Goal: Navigation & Orientation: Find specific page/section

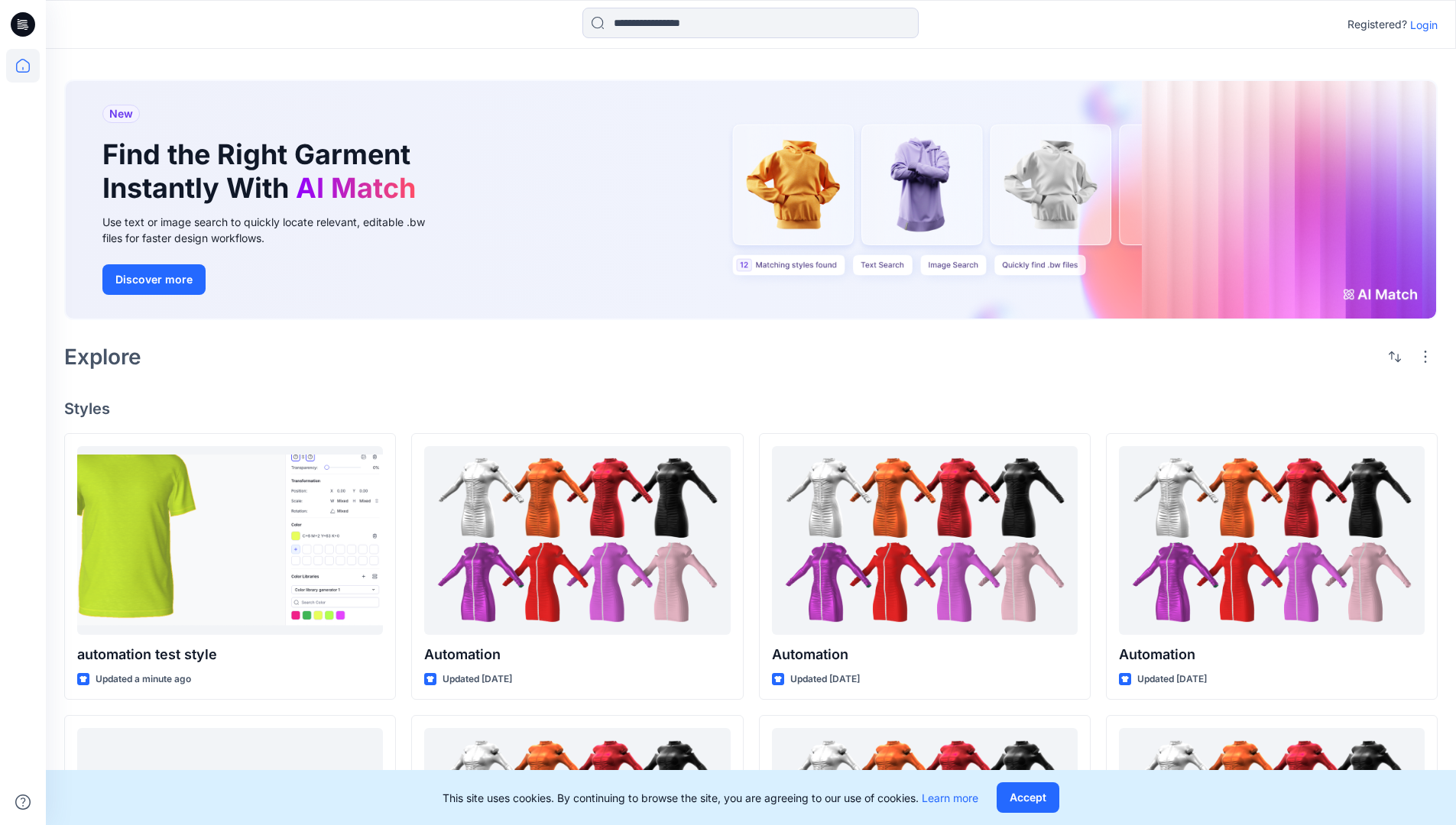
click at [1420, 25] on p "Login" at bounding box center [1424, 25] width 28 height 16
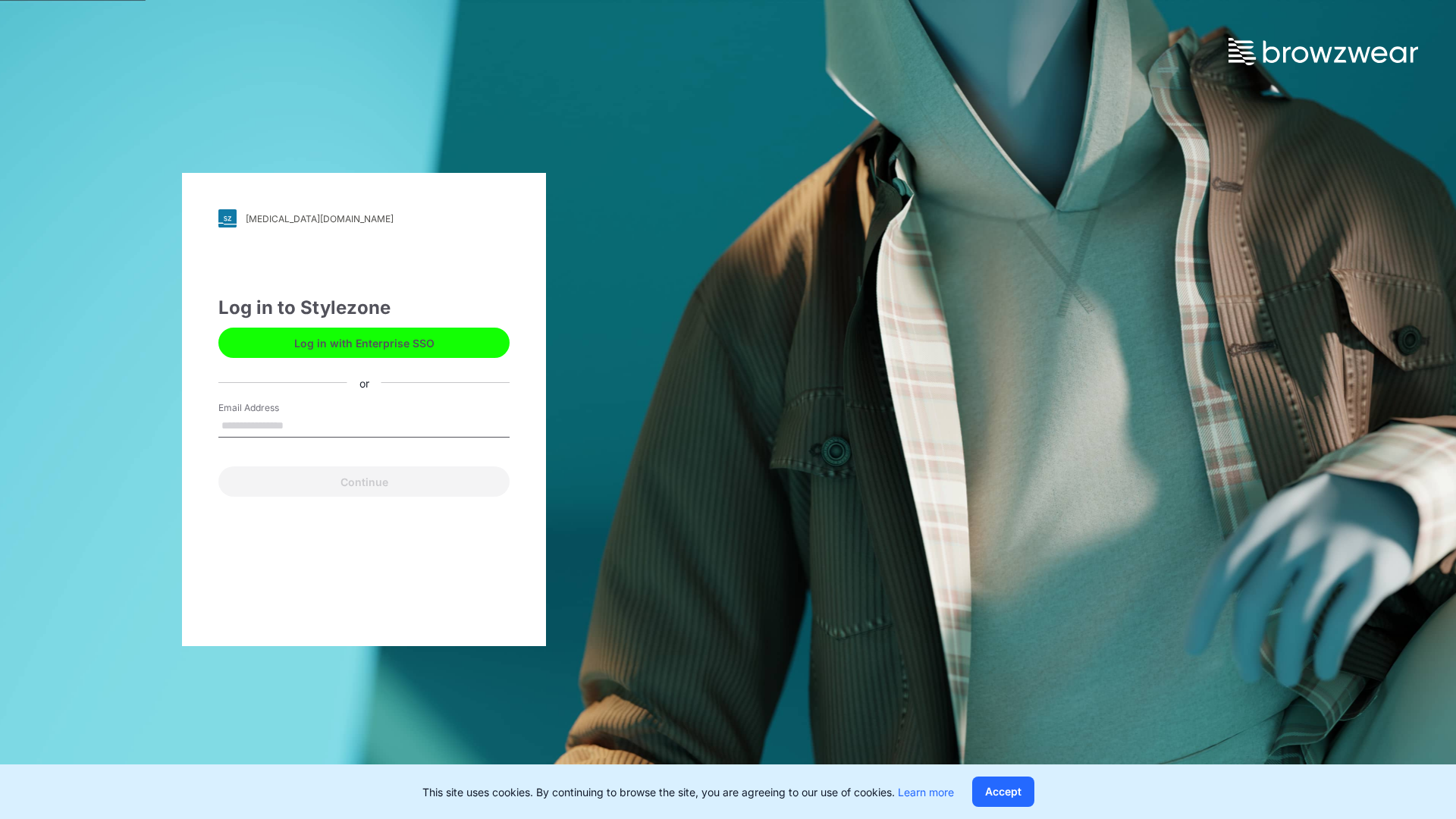
click at [300, 425] on input "Email Address" at bounding box center [364, 427] width 292 height 23
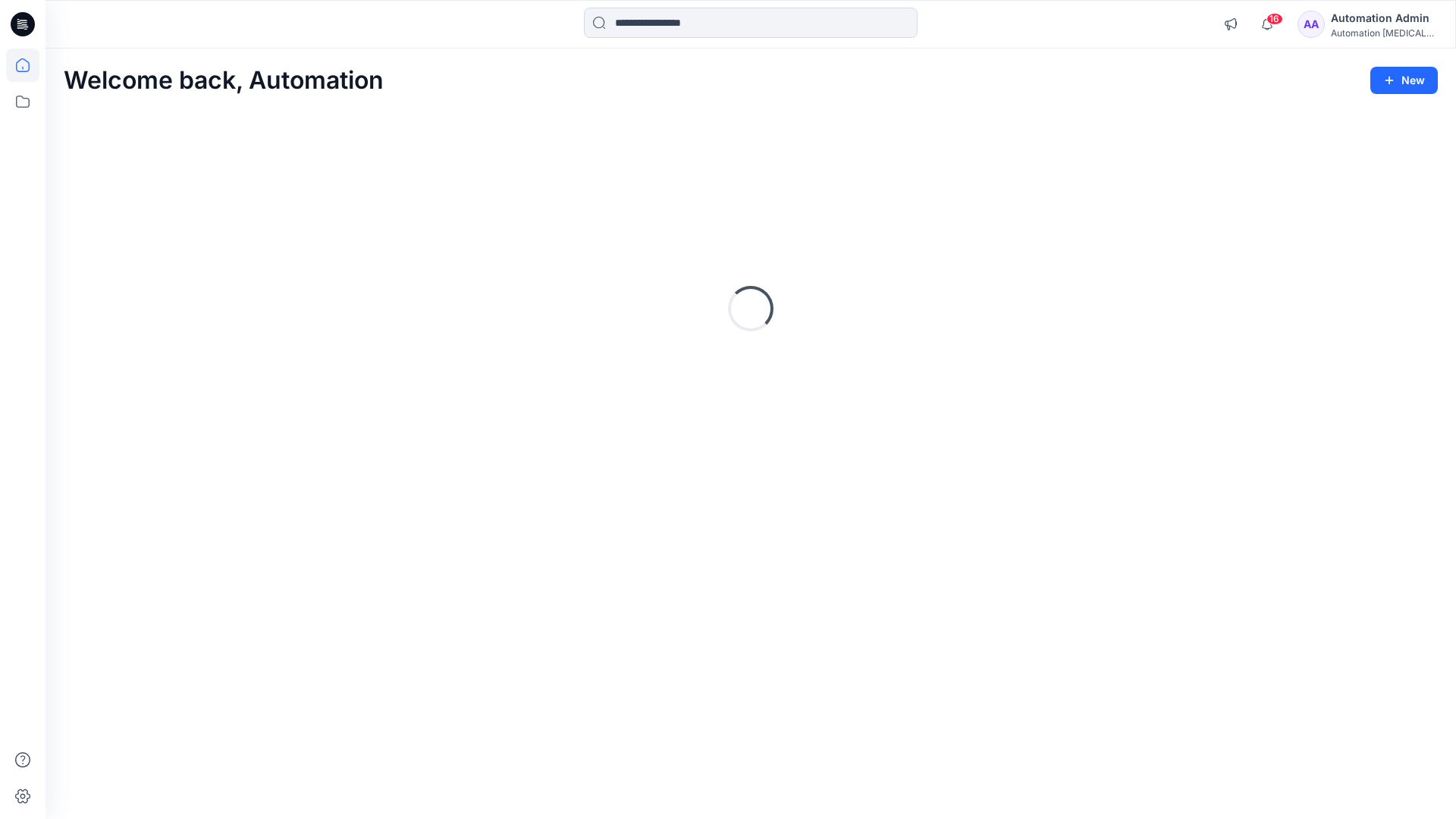
click at [29, 65] on icon at bounding box center [23, 65] width 14 height 14
click at [24, 104] on icon at bounding box center [22, 101] width 33 height 33
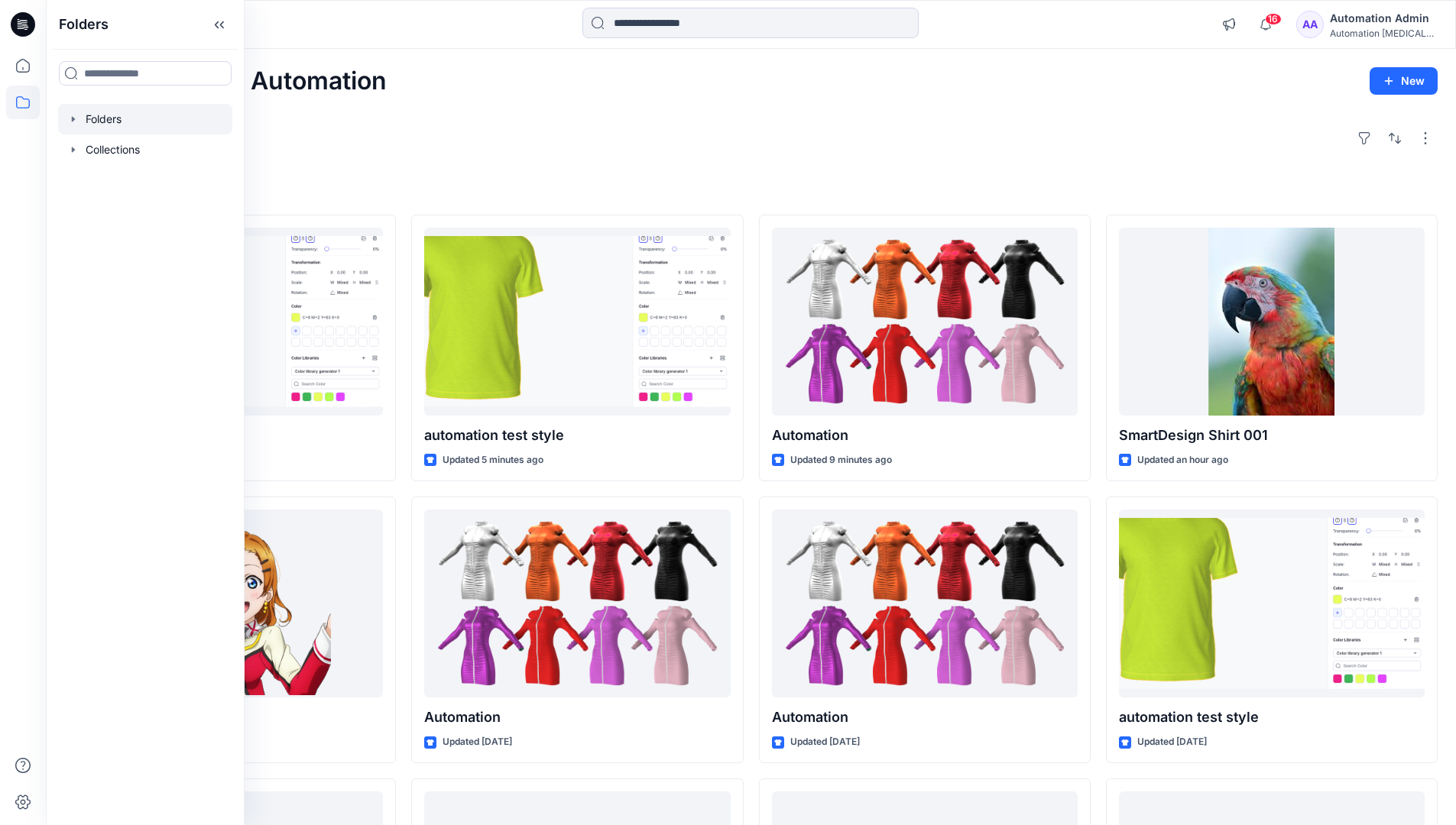
click at [86, 121] on div at bounding box center [145, 119] width 174 height 30
